Goal: Task Accomplishment & Management: Complete application form

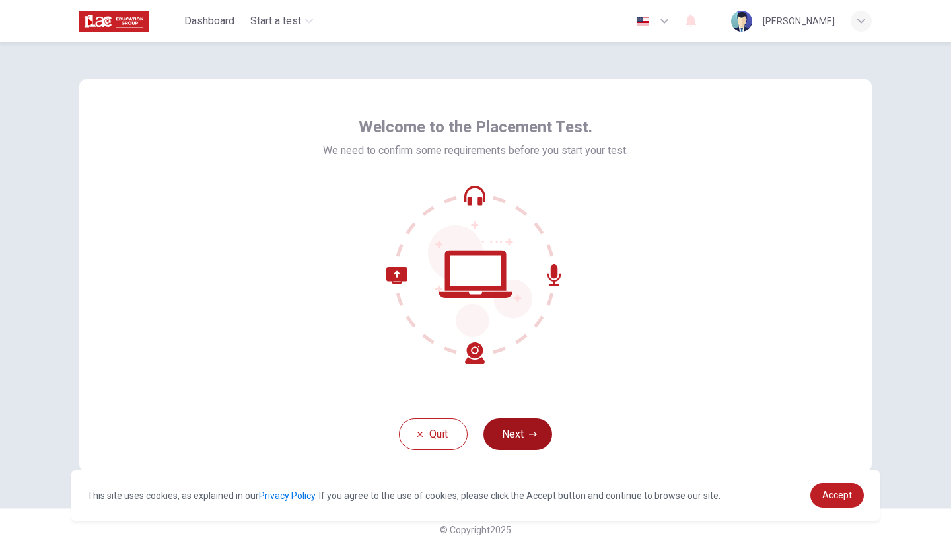
click at [499, 427] on button "Next" at bounding box center [518, 434] width 69 height 32
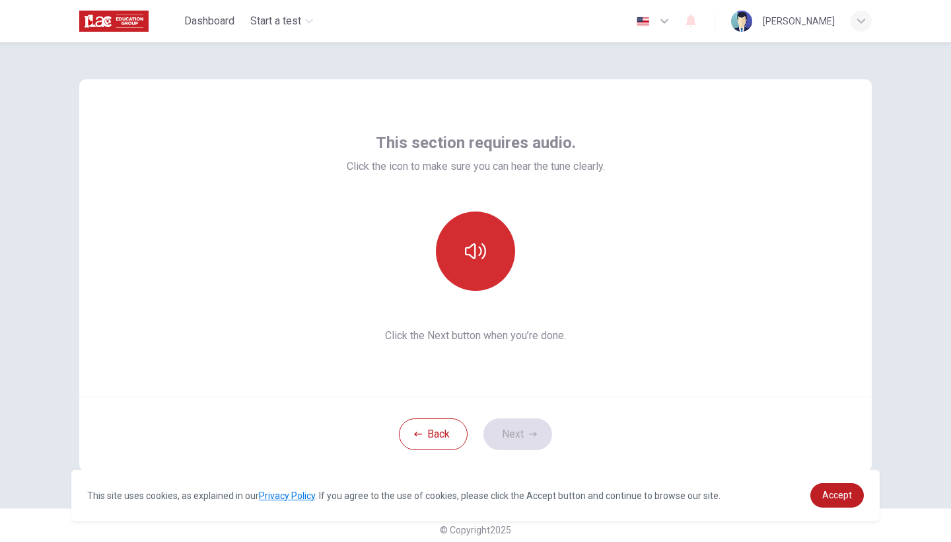
click at [493, 257] on button "button" at bounding box center [475, 250] width 79 height 79
click at [452, 247] on button "button" at bounding box center [475, 250] width 79 height 79
click at [468, 254] on icon "button" at bounding box center [475, 250] width 21 height 21
click at [483, 254] on icon "button" at bounding box center [475, 250] width 21 height 21
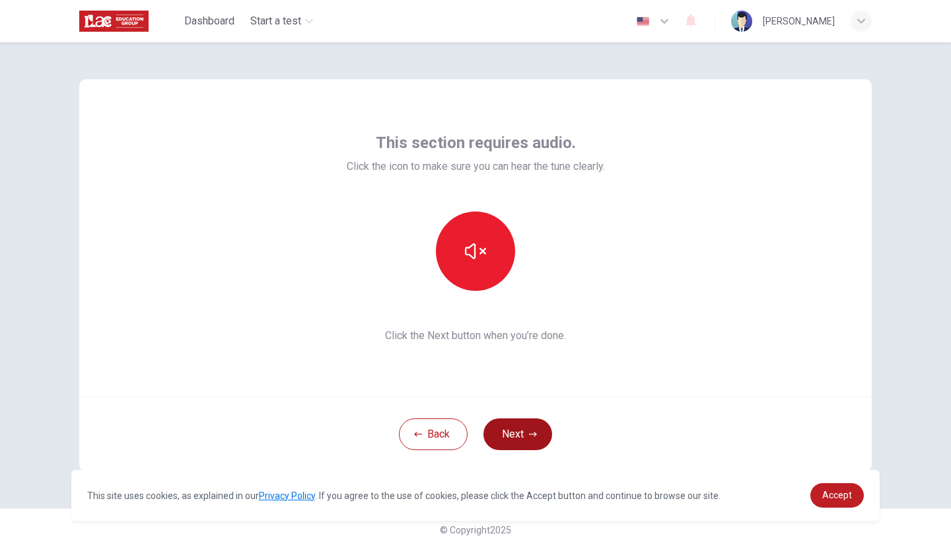
click at [517, 449] on button "Next" at bounding box center [518, 434] width 69 height 32
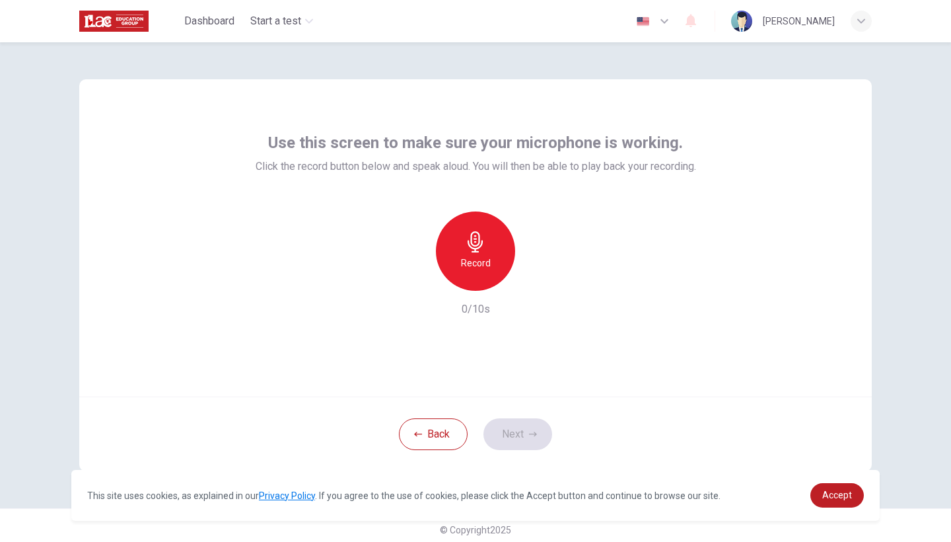
click at [488, 256] on h6 "Record" at bounding box center [476, 263] width 30 height 16
click at [515, 439] on button "Next" at bounding box center [518, 434] width 69 height 32
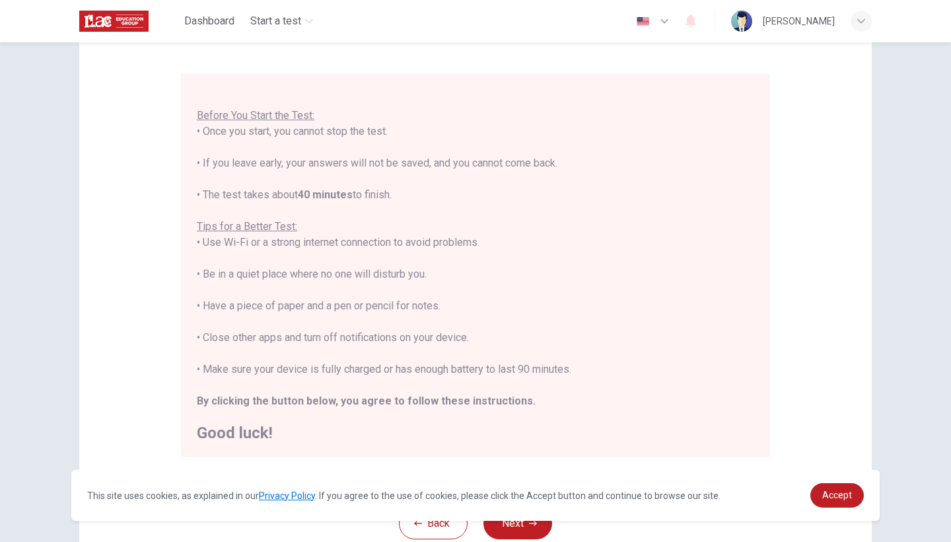
scroll to position [102, 0]
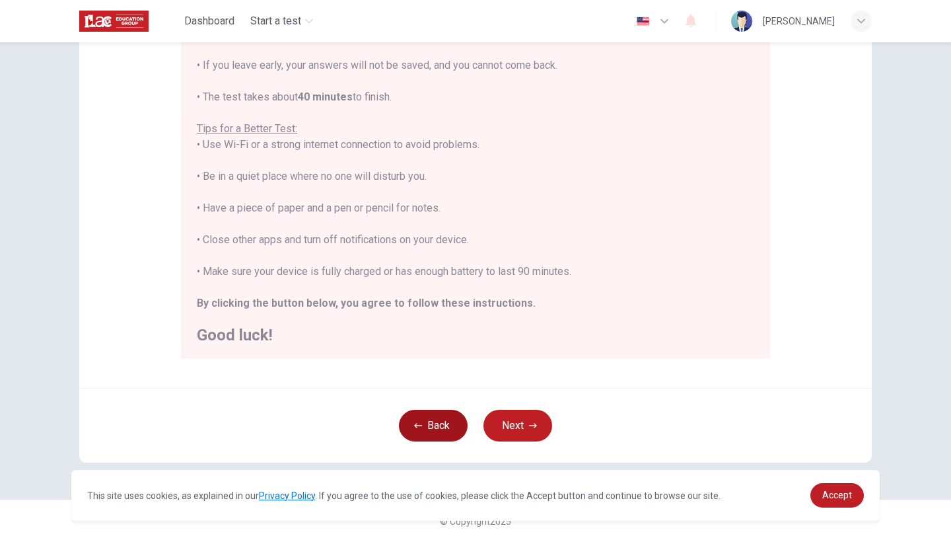
click at [415, 421] on icon "button" at bounding box center [418, 425] width 8 height 8
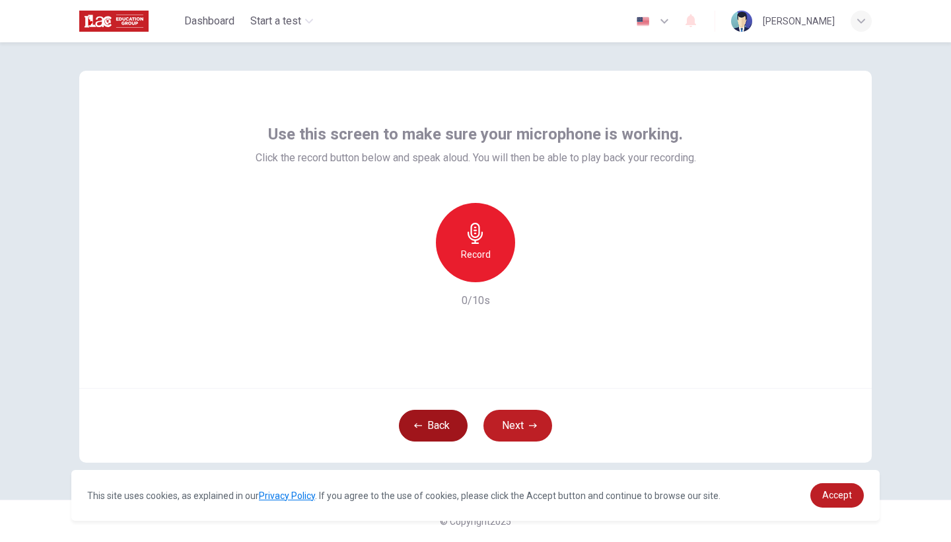
click at [415, 421] on icon "button" at bounding box center [418, 425] width 8 height 8
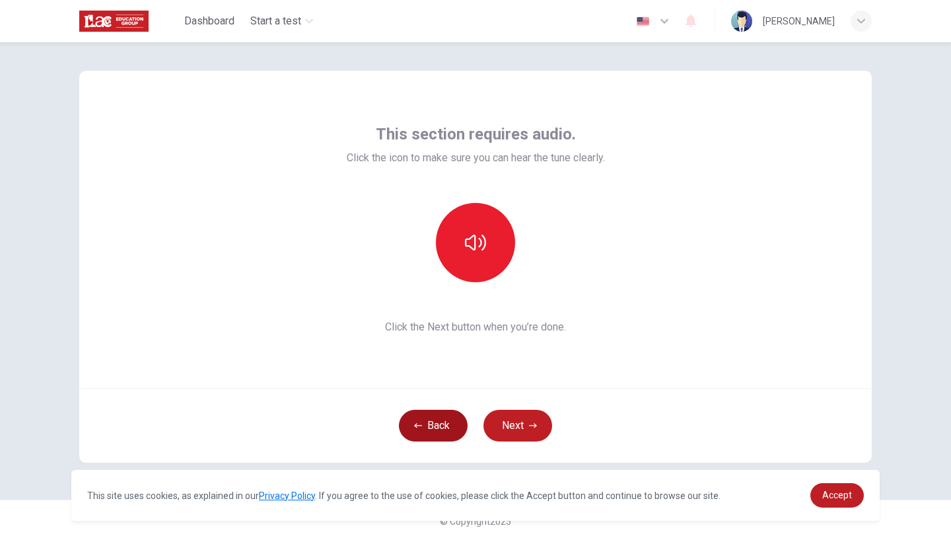
click at [415, 421] on icon "button" at bounding box center [418, 425] width 8 height 8
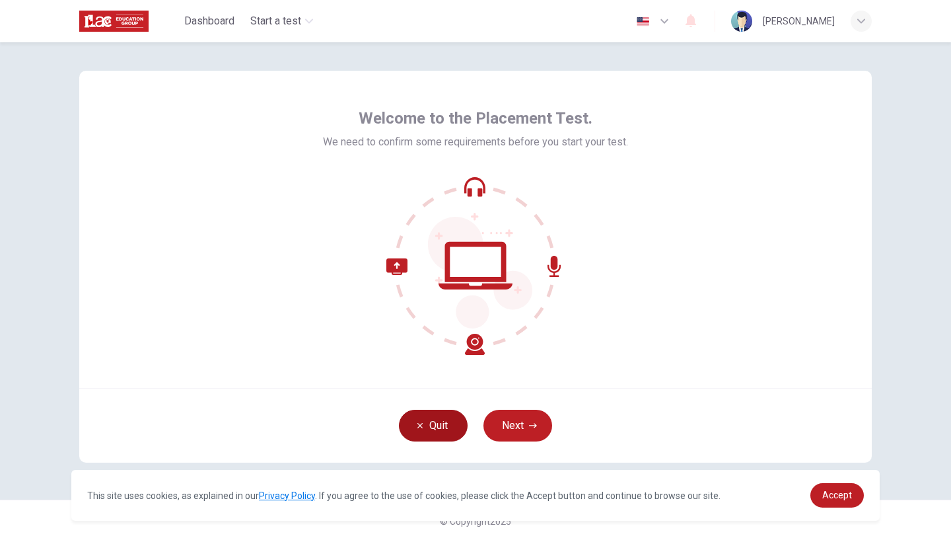
click at [415, 421] on button "Quit" at bounding box center [433, 426] width 69 height 32
